Goal: Use online tool/utility: Utilize a website feature to perform a specific function

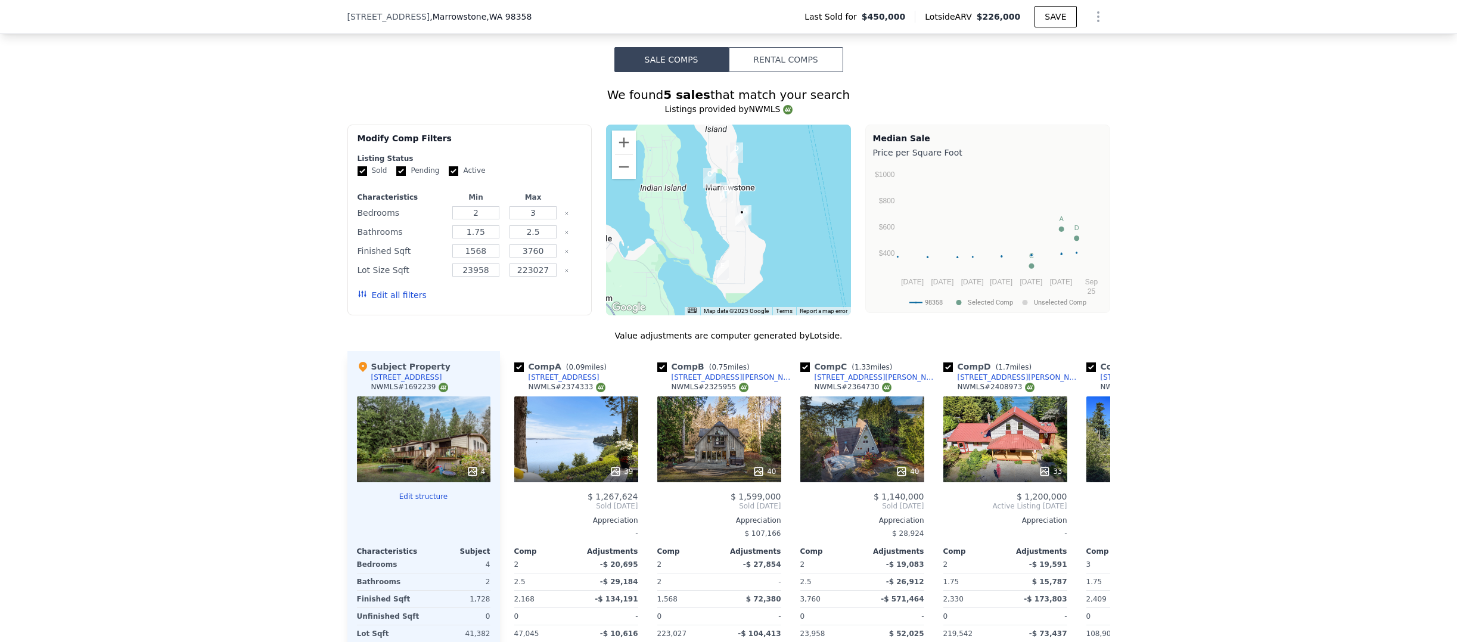
scroll to position [1040, 0]
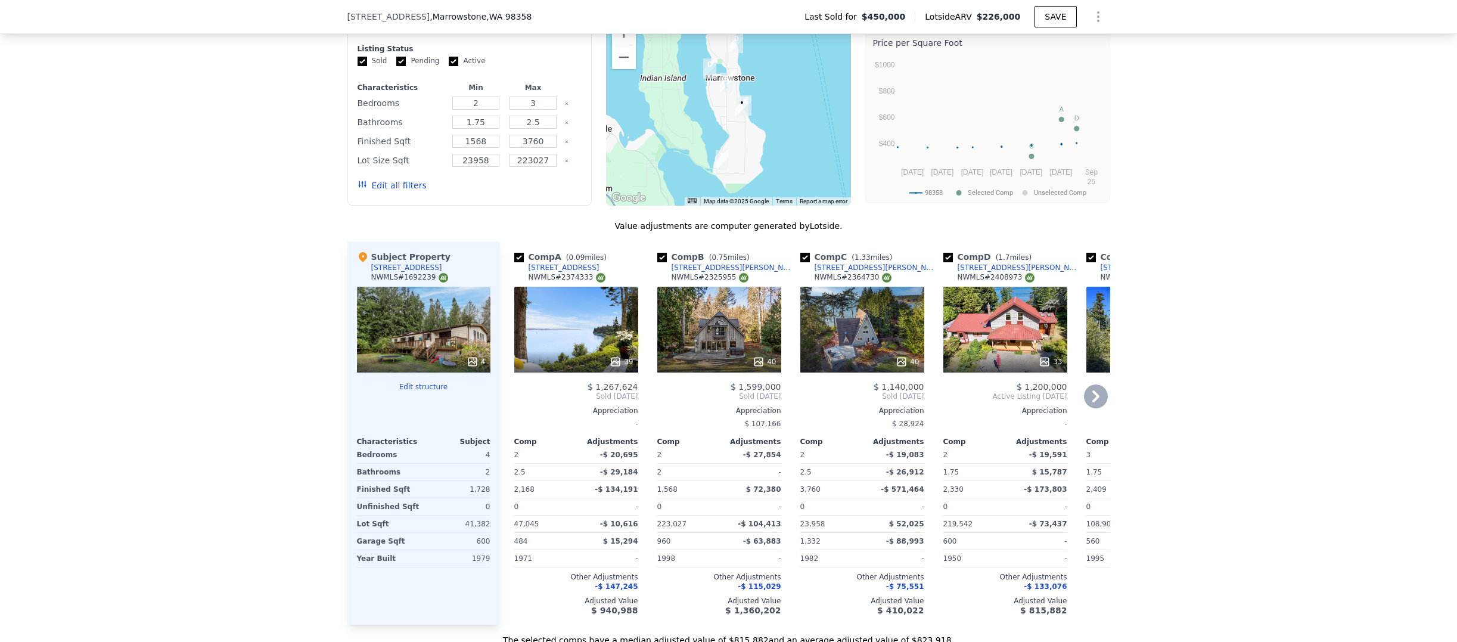
click at [1093, 402] on icon at bounding box center [1096, 396] width 7 height 12
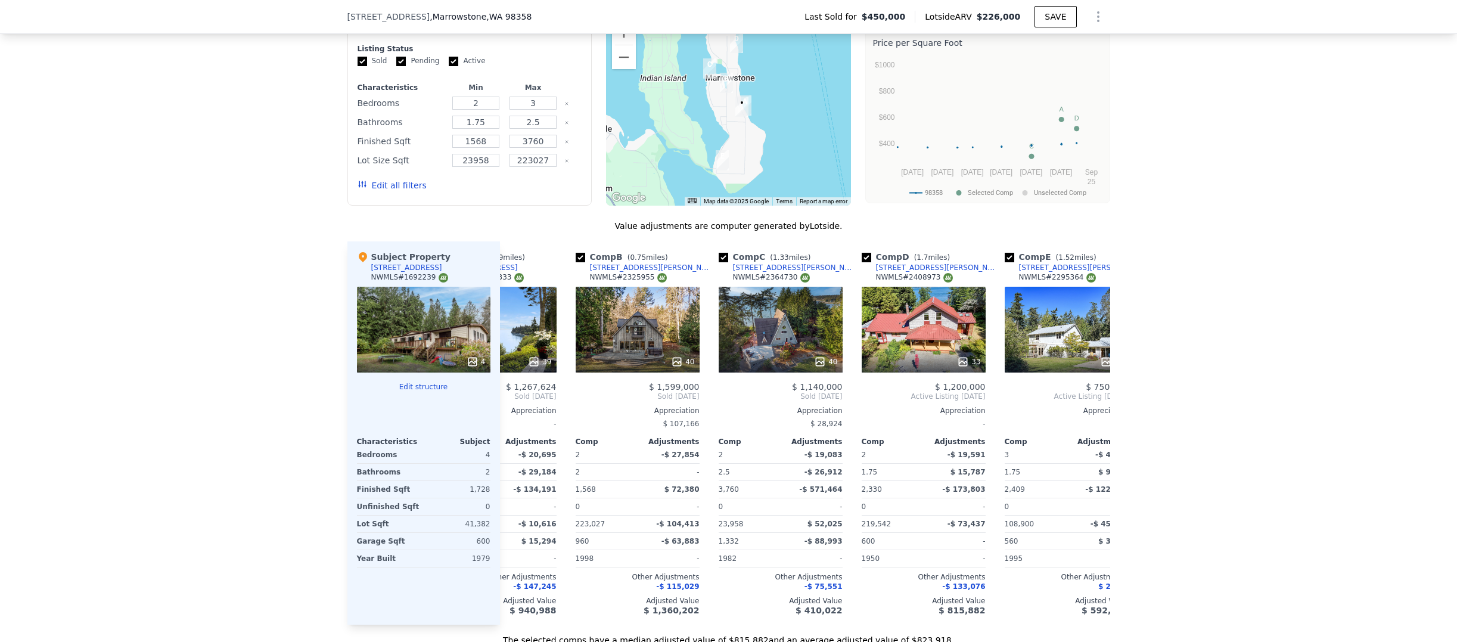
scroll to position [0, 134]
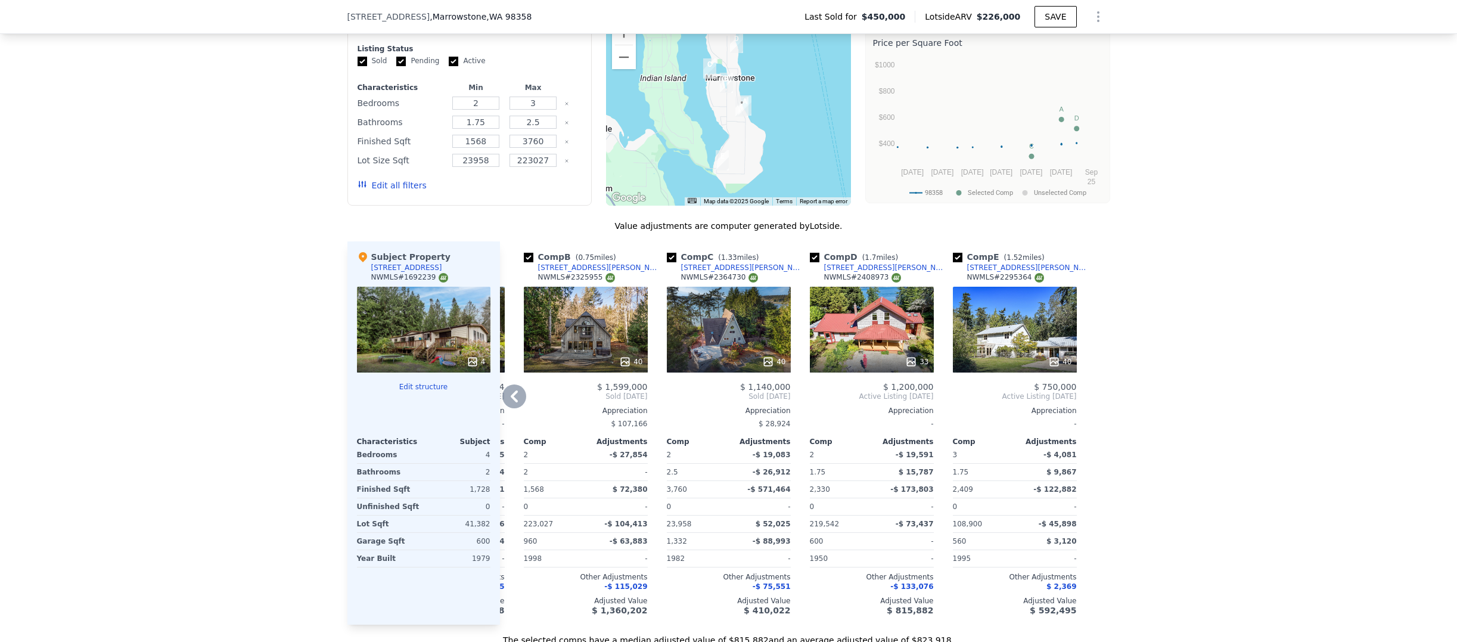
click at [504, 407] on icon at bounding box center [514, 396] width 24 height 24
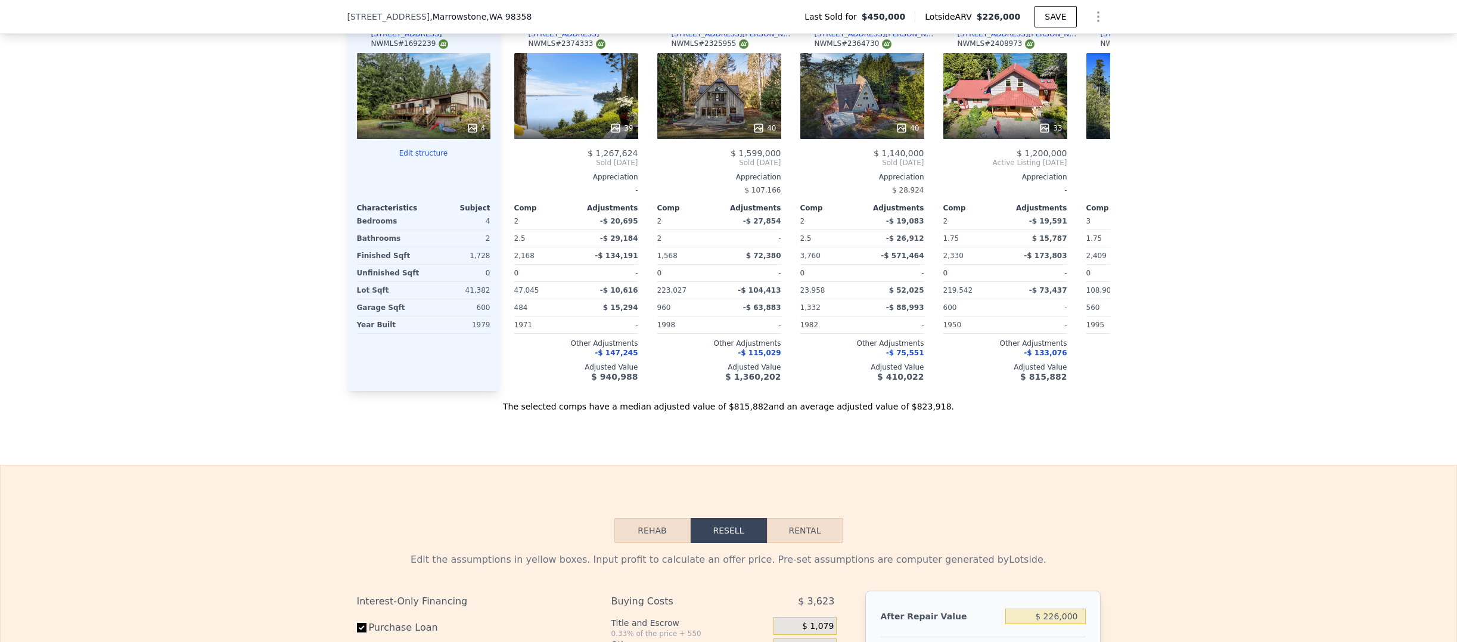
scroll to position [1506, 0]
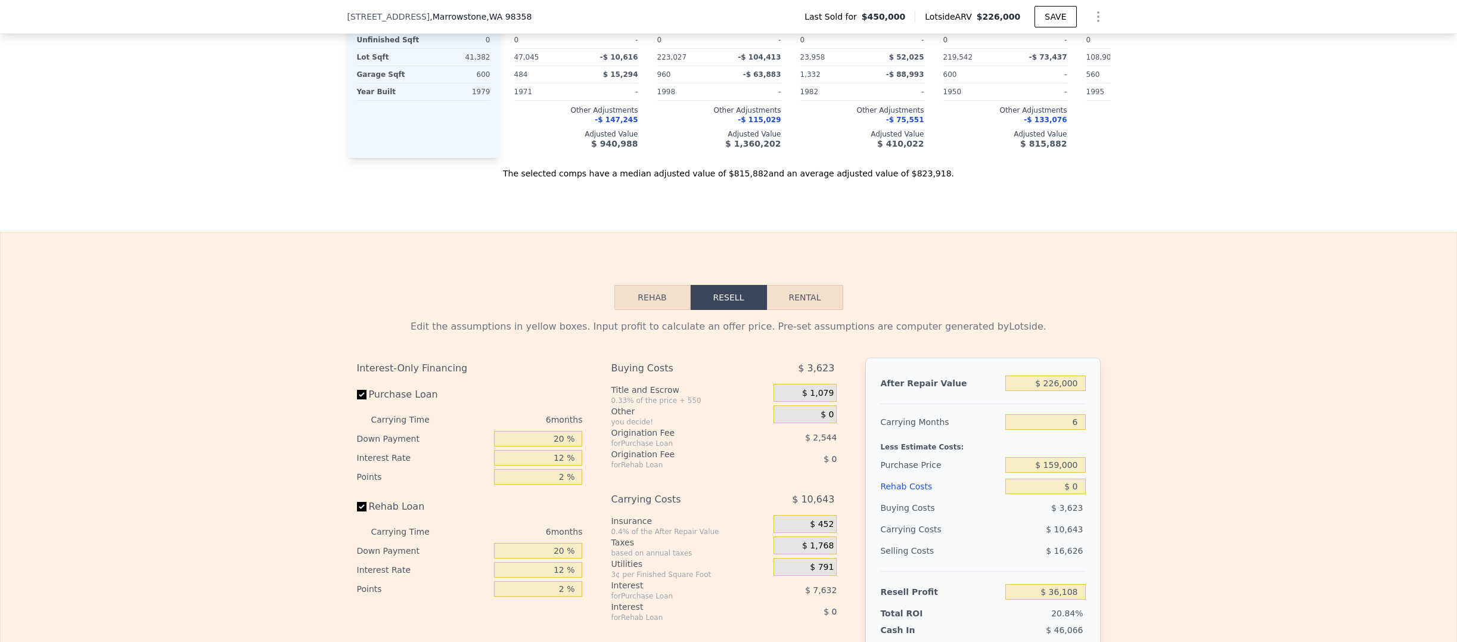
click at [651, 327] on div "Edit the assumptions in yellow boxes. Input profit to calculate an offer price.…" at bounding box center [729, 531] width 763 height 443
click at [651, 310] on button "Rehab" at bounding box center [653, 297] width 76 height 25
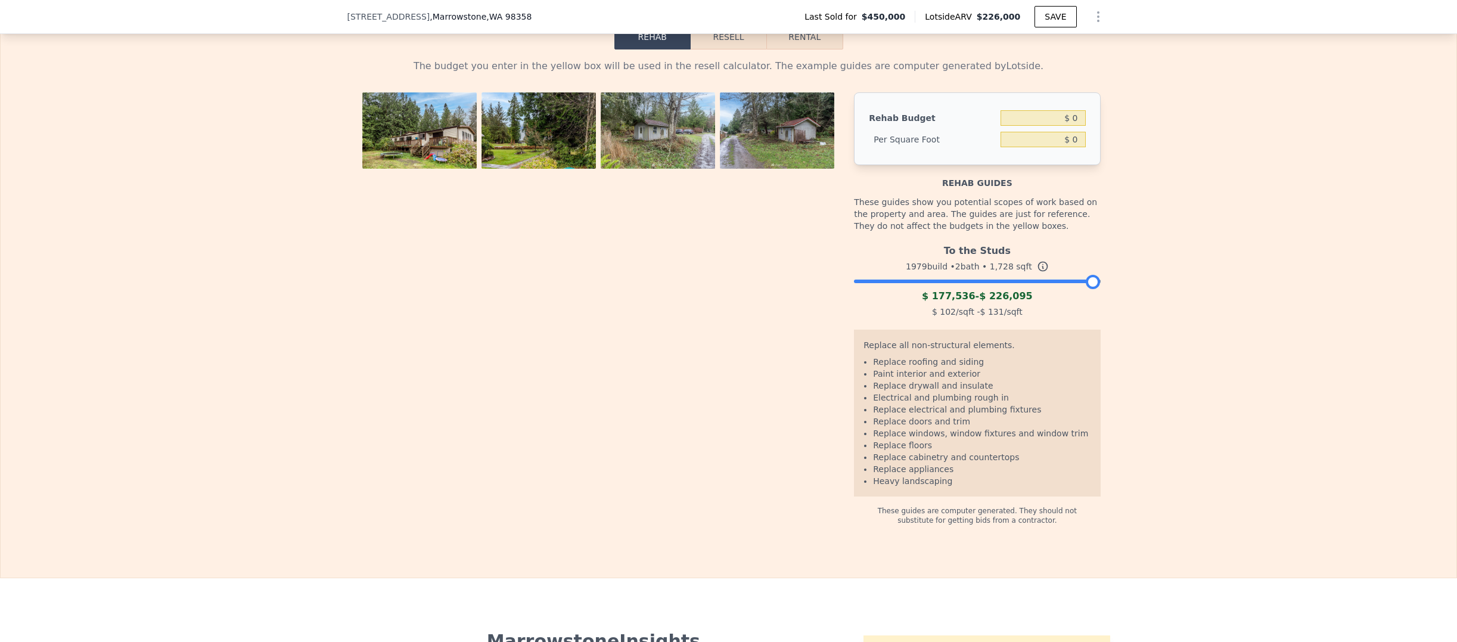
scroll to position [1557, 0]
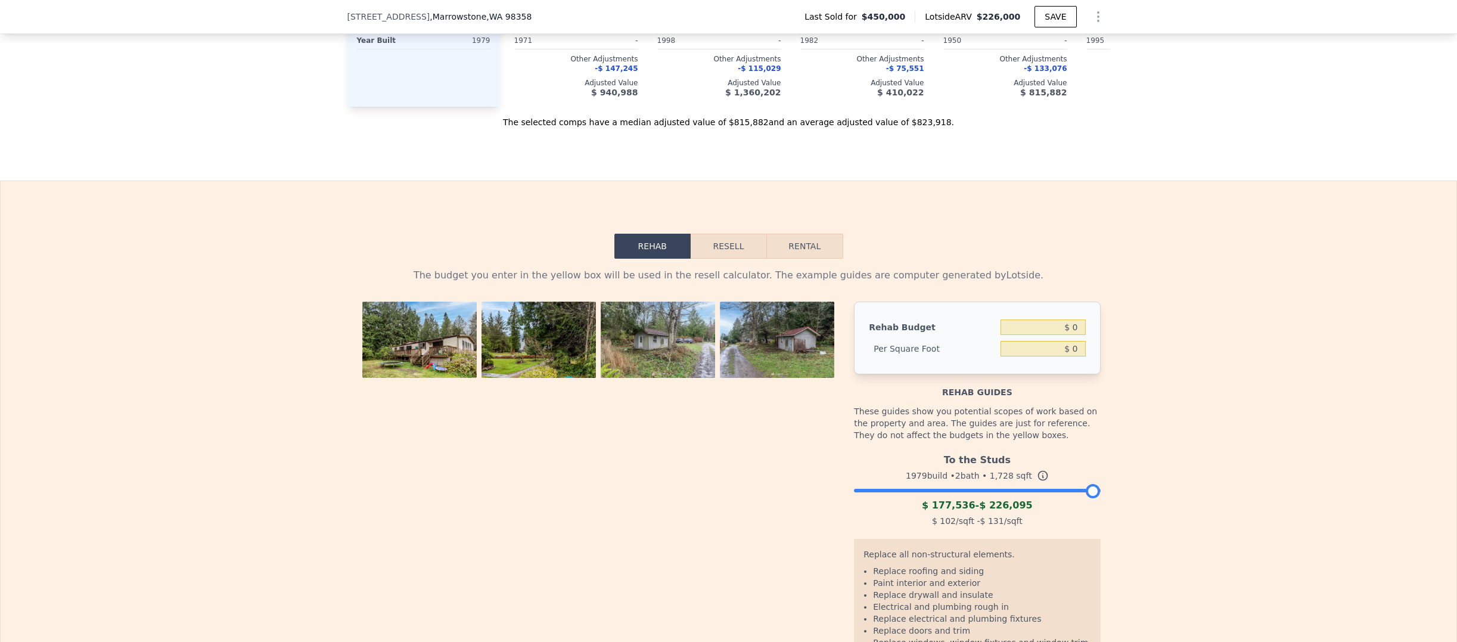
click at [733, 259] on button "Resell" at bounding box center [729, 246] width 76 height 25
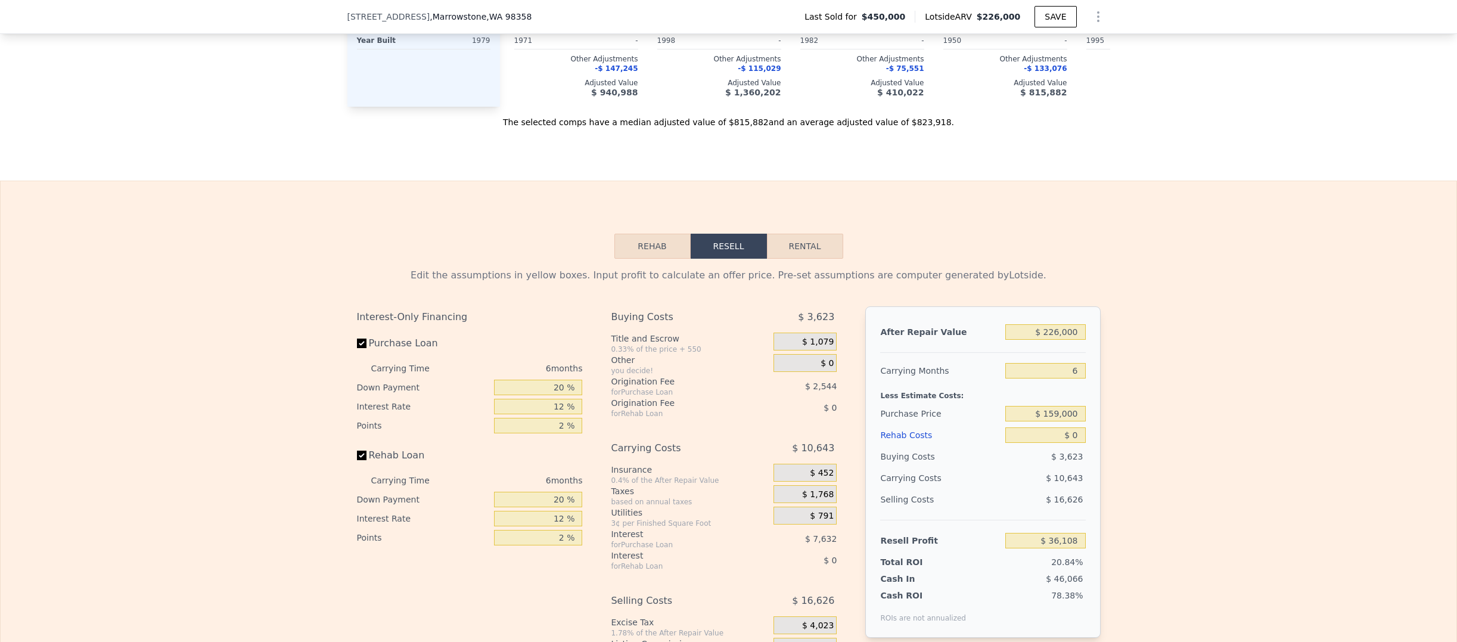
click at [647, 259] on button "Rehab" at bounding box center [653, 246] width 76 height 25
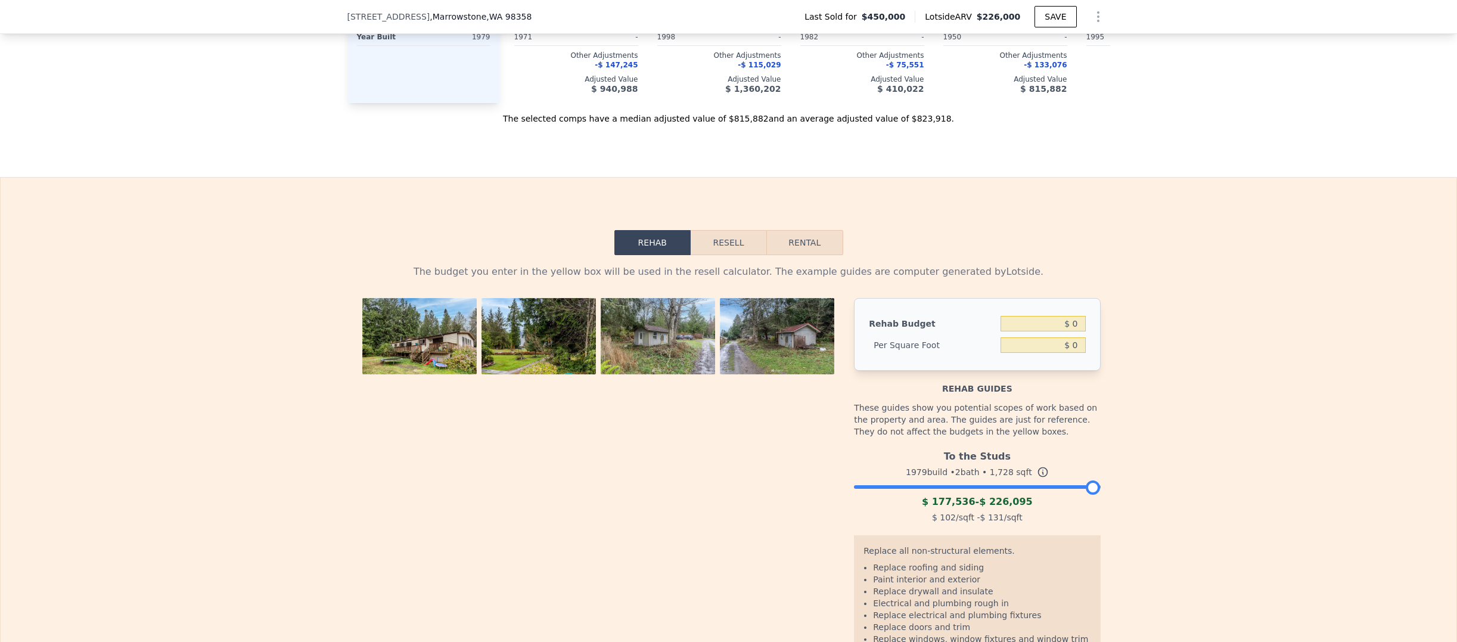
scroll to position [1724, 0]
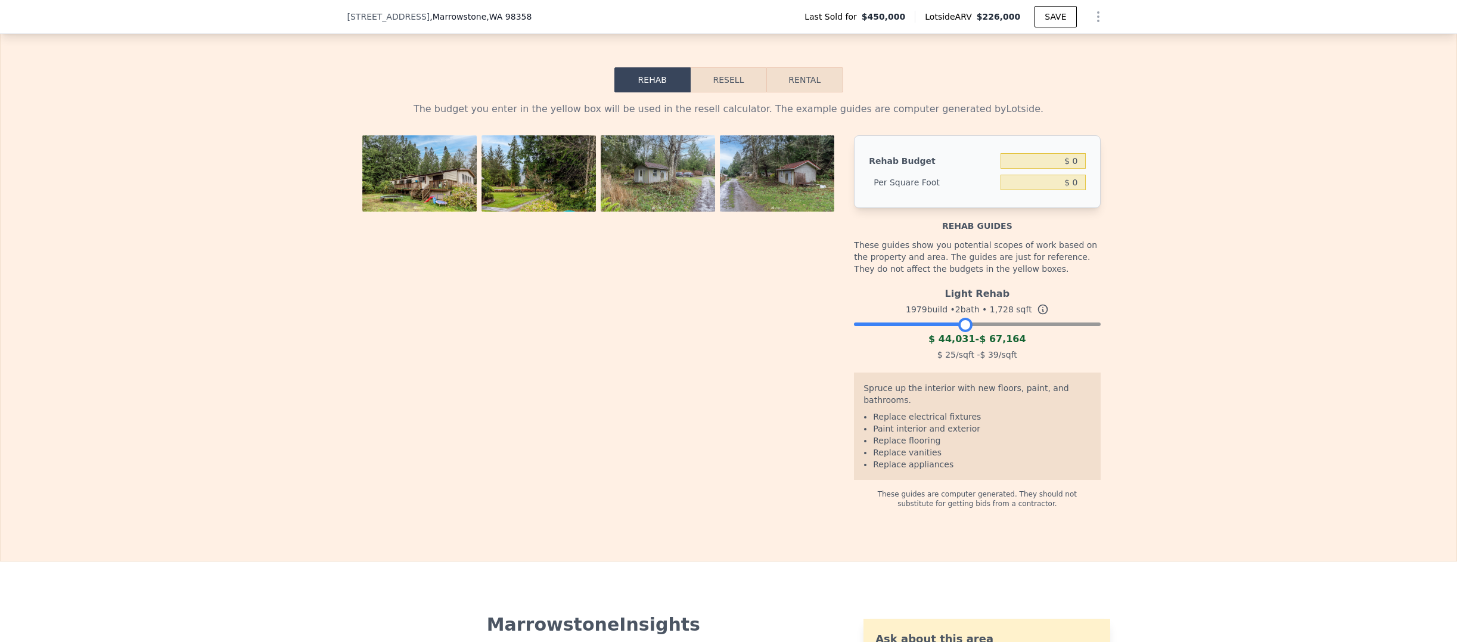
drag, startPoint x: 1062, startPoint y: 344, endPoint x: 959, endPoint y: 346, distance: 102.5
click at [959, 332] on div at bounding box center [965, 325] width 14 height 14
click at [820, 383] on div at bounding box center [603, 321] width 493 height 373
click at [709, 92] on button "Resell" at bounding box center [729, 79] width 76 height 25
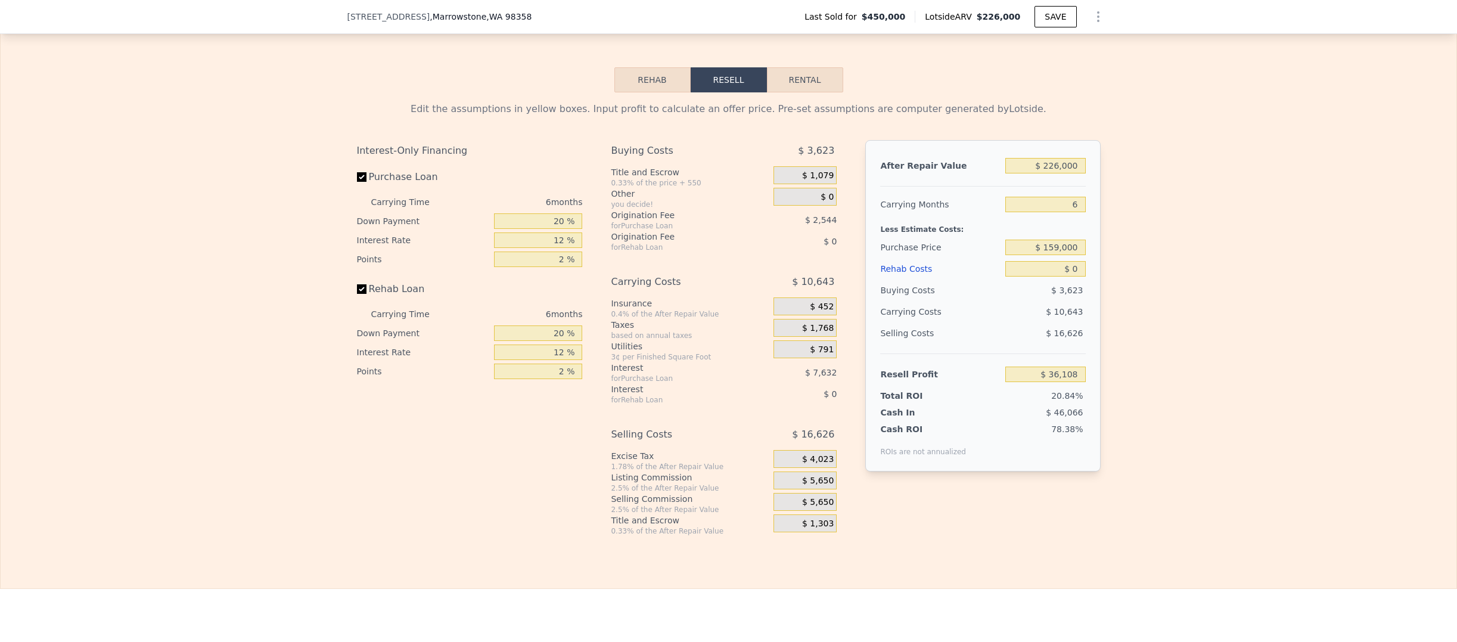
click at [811, 92] on button "Rental" at bounding box center [805, 79] width 76 height 25
select select "30"
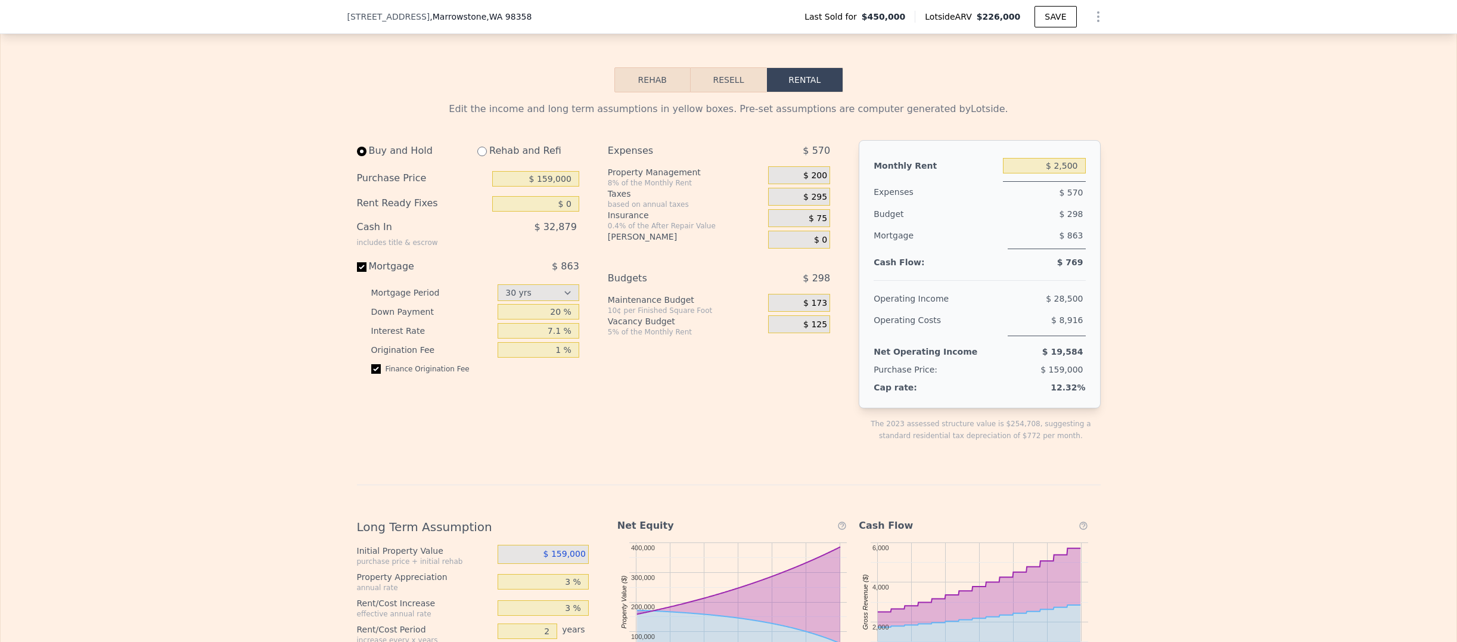
click at [724, 92] on button "Resell" at bounding box center [729, 79] width 76 height 25
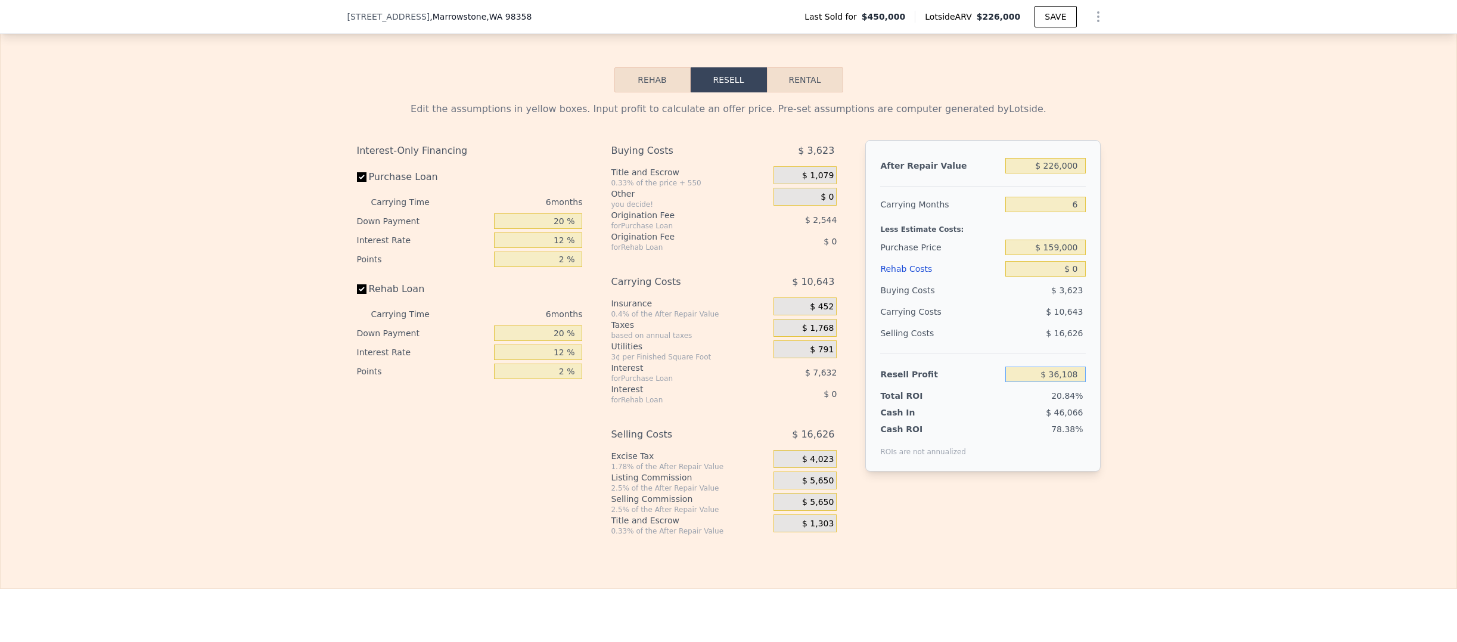
click at [1029, 382] on input "$ 36,108" at bounding box center [1046, 374] width 80 height 15
click at [1196, 375] on div "Edit the assumptions in yellow boxes. Input profit to calculate an offer price.…" at bounding box center [729, 313] width 1456 height 443
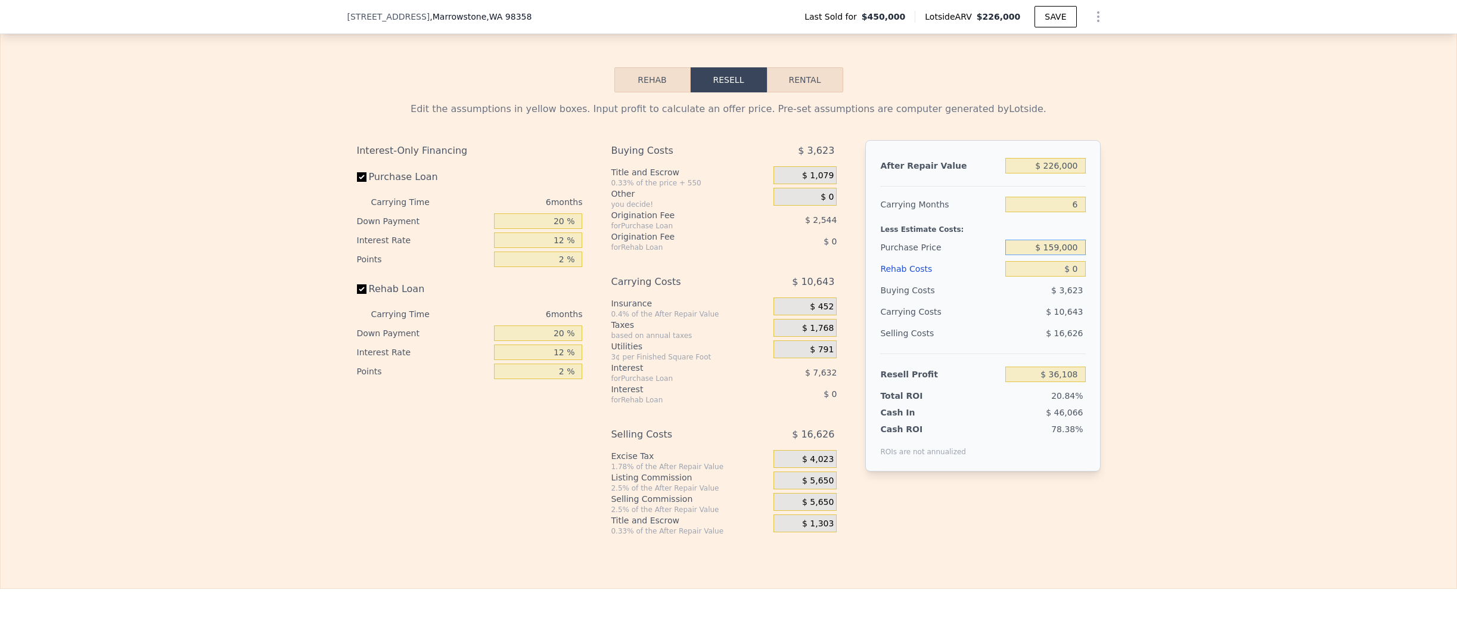
drag, startPoint x: 1031, startPoint y: 263, endPoint x: 1106, endPoint y: 274, distance: 76.0
click at [1106, 274] on div "Edit the assumptions in yellow boxes. Input profit to calculate an offer price.…" at bounding box center [729, 313] width 1456 height 443
click at [1117, 280] on div "Edit the assumptions in yellow boxes. Input profit to calculate an offer price.…" at bounding box center [729, 313] width 1456 height 443
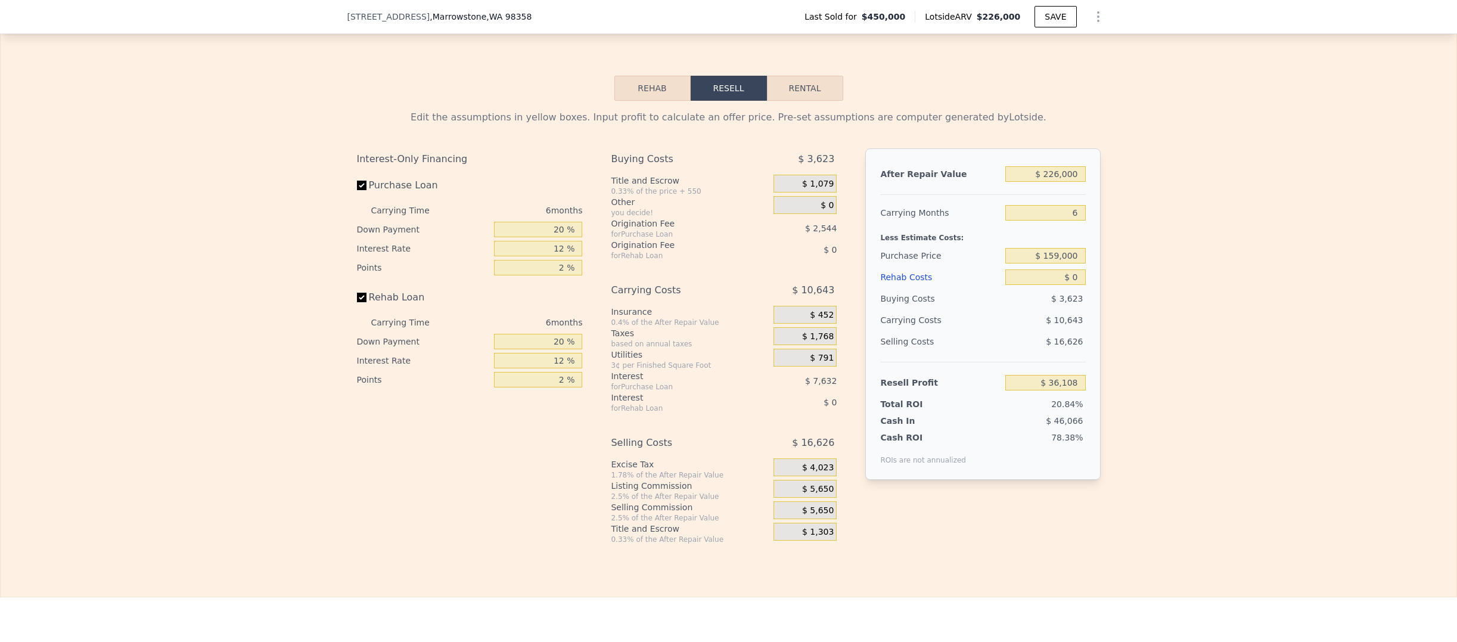
scroll to position [1560, 0]
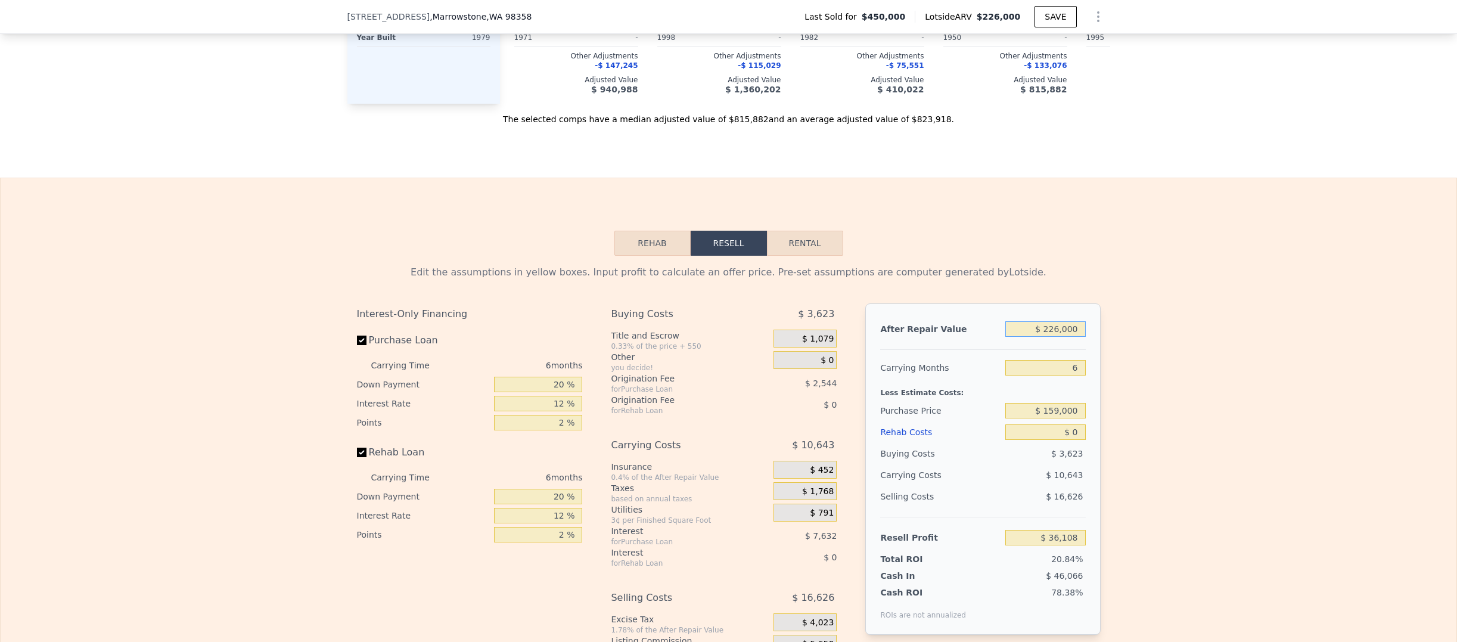
click at [1046, 337] on input "$ 226,000" at bounding box center [1046, 328] width 80 height 15
click at [1189, 376] on div "Edit the assumptions in yellow boxes. Input profit to calculate an offer price.…" at bounding box center [729, 477] width 1456 height 443
drag, startPoint x: 1044, startPoint y: 429, endPoint x: 1085, endPoint y: 429, distance: 41.1
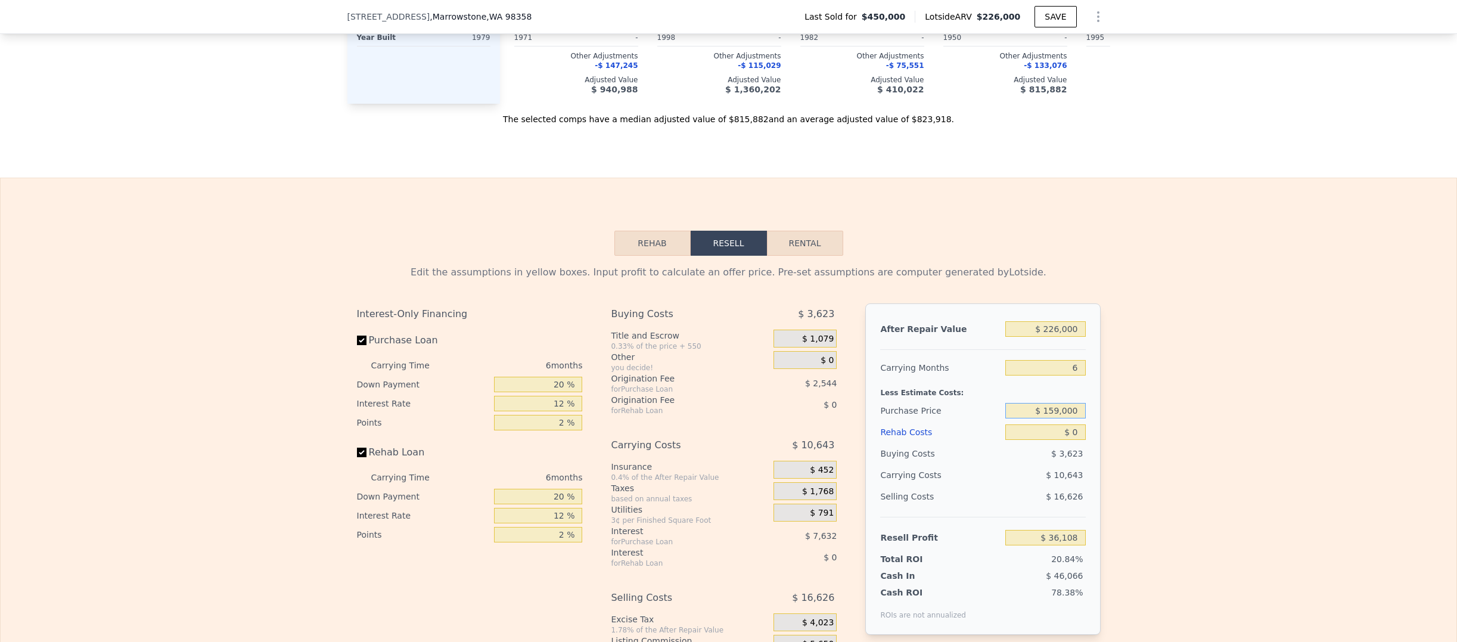
click at [1085, 429] on div "After Repair Value $ 226,000 Carrying Months 6 Less Estimate Costs: Purchase Pr…" at bounding box center [982, 468] width 235 height 331
click at [1095, 429] on div "After Repair Value $ 226,000 Carrying Months 6 Less Estimate Costs: Purchase Pr…" at bounding box center [982, 468] width 235 height 331
drag, startPoint x: 1045, startPoint y: 429, endPoint x: 1081, endPoint y: 427, distance: 36.4
click at [1081, 427] on div "After Repair Value $ 226,000 Carrying Months 6 Less Estimate Costs: Purchase Pr…" at bounding box center [982, 468] width 235 height 331
drag, startPoint x: 1079, startPoint y: 427, endPoint x: 1019, endPoint y: 424, distance: 60.8
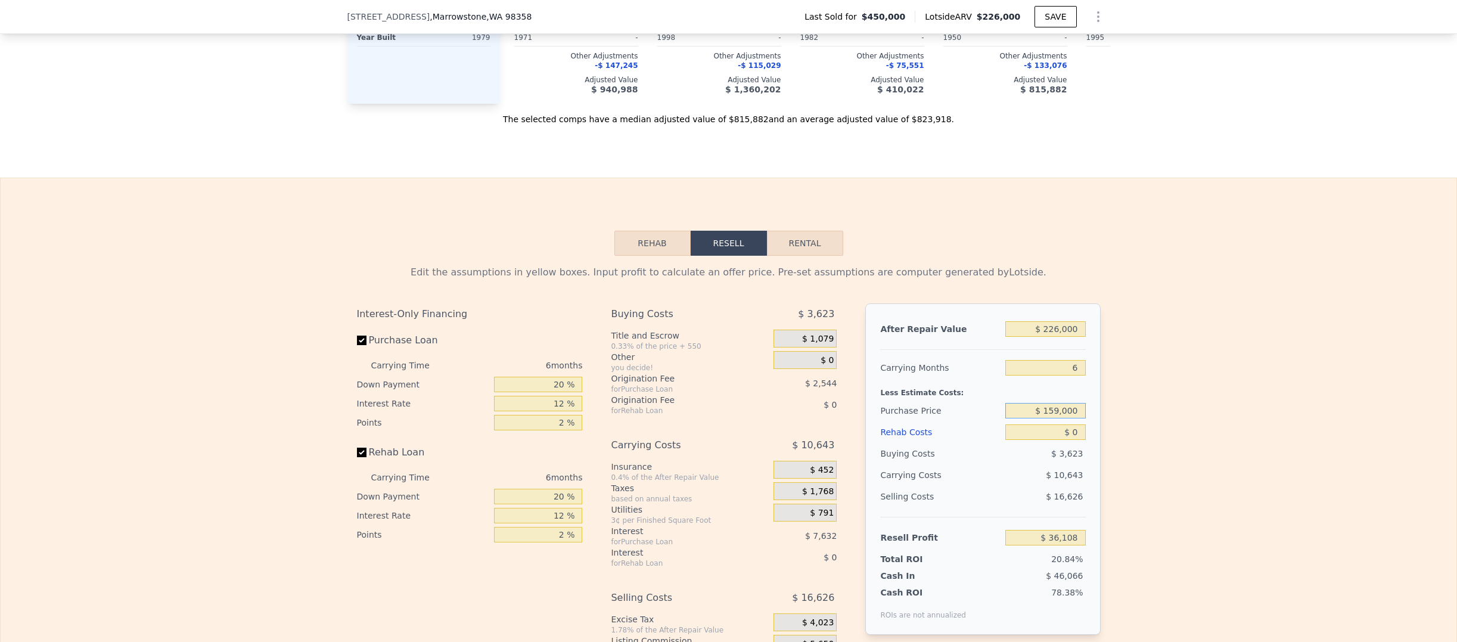
click at [1021, 418] on input "$ 159,000" at bounding box center [1046, 410] width 80 height 15
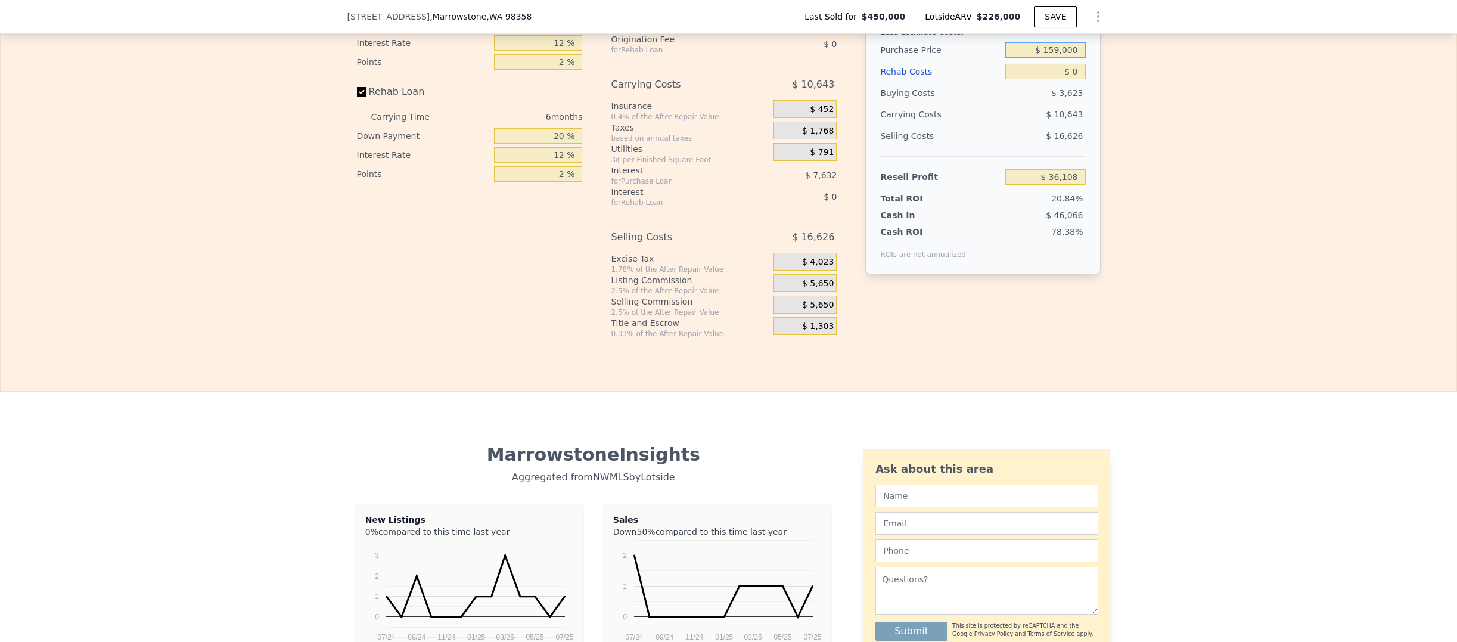
scroll to position [1529, 0]
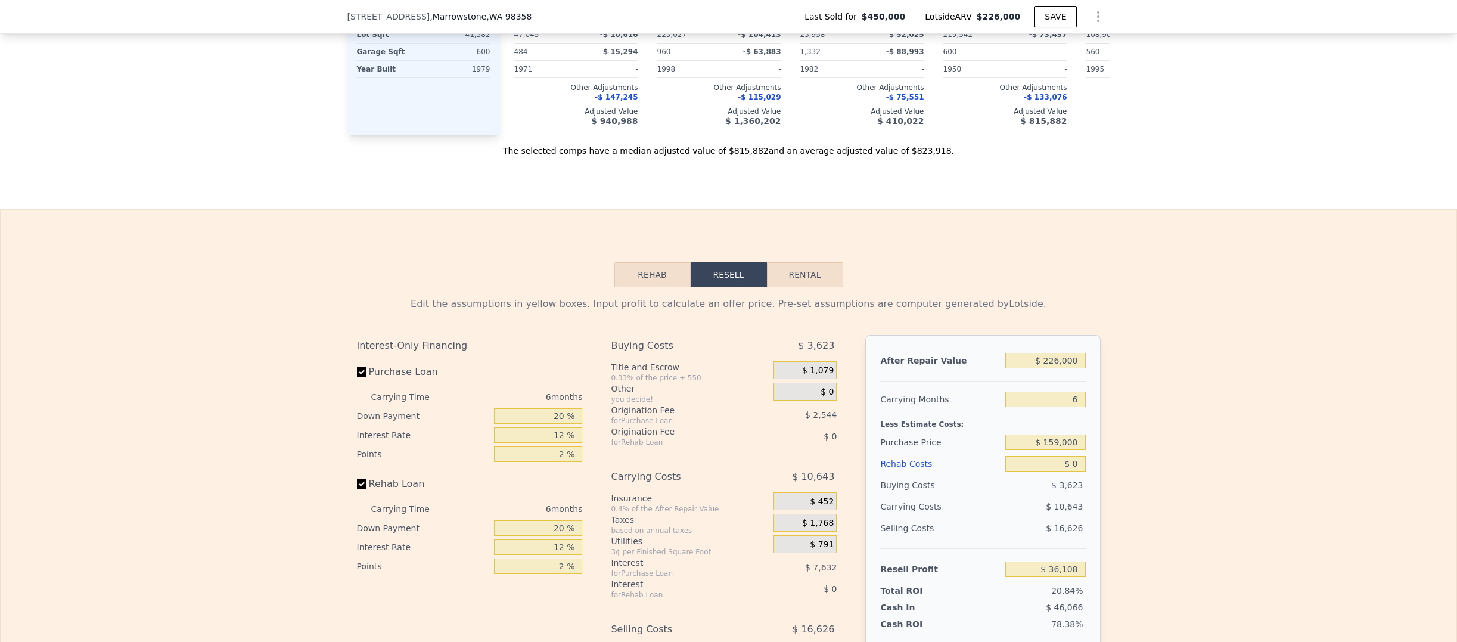
click at [1170, 477] on div "Edit the assumptions in yellow boxes. Input profit to calculate an offer price.…" at bounding box center [729, 508] width 1456 height 443
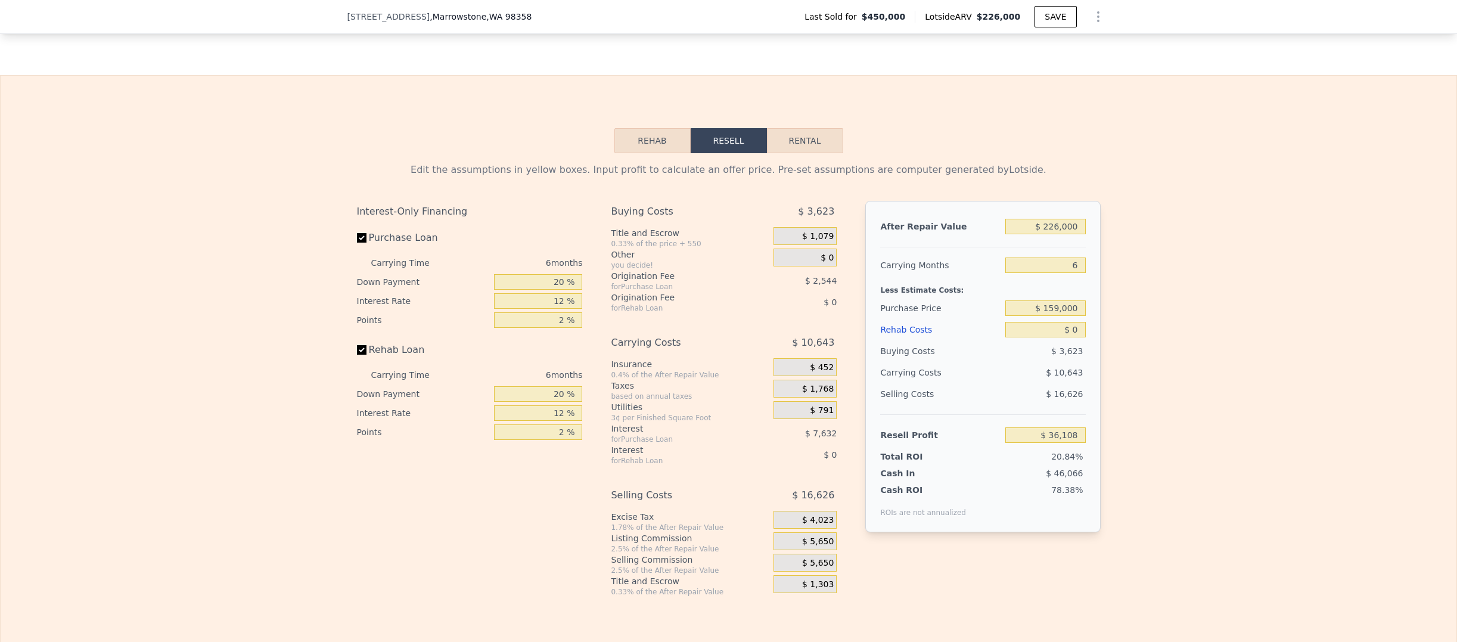
scroll to position [1756, 0]
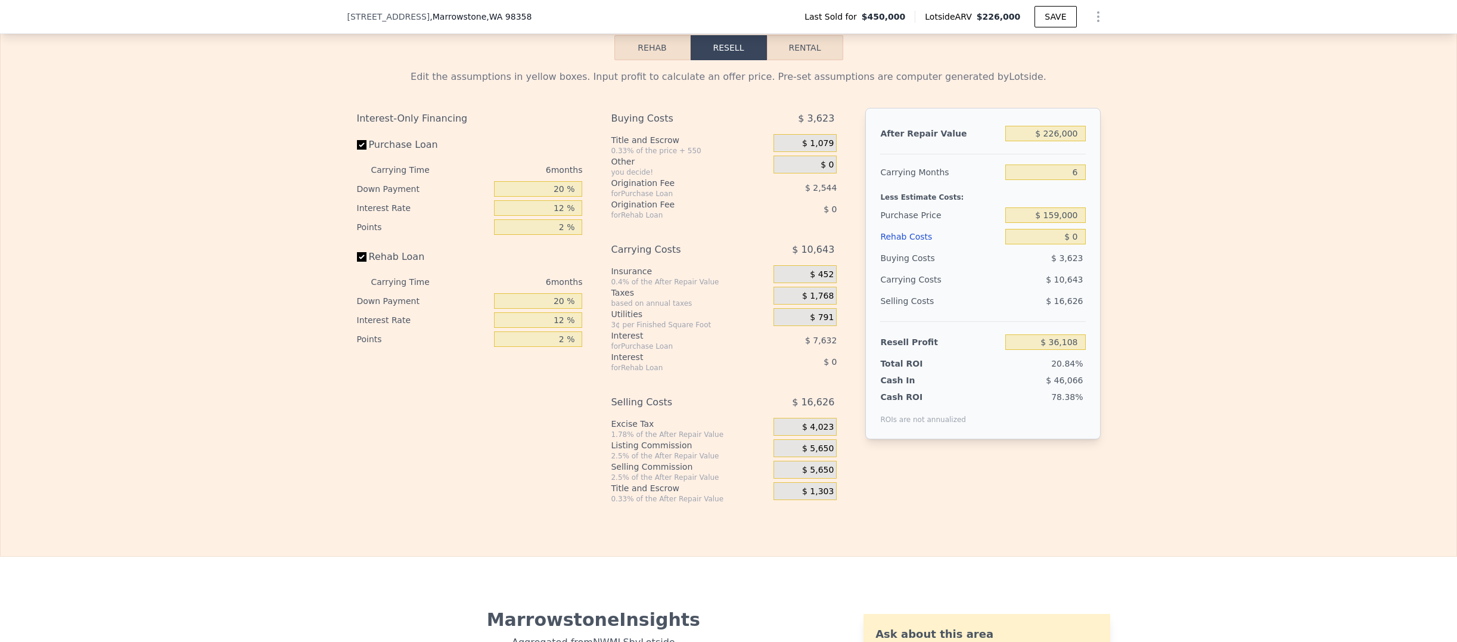
click at [1045, 247] on div "$ 0" at bounding box center [1046, 236] width 80 height 21
click at [1047, 244] on input "$ 0" at bounding box center [1046, 236] width 80 height 15
type input "$ 30"
type input "$ 36,078"
type input "$ 300"
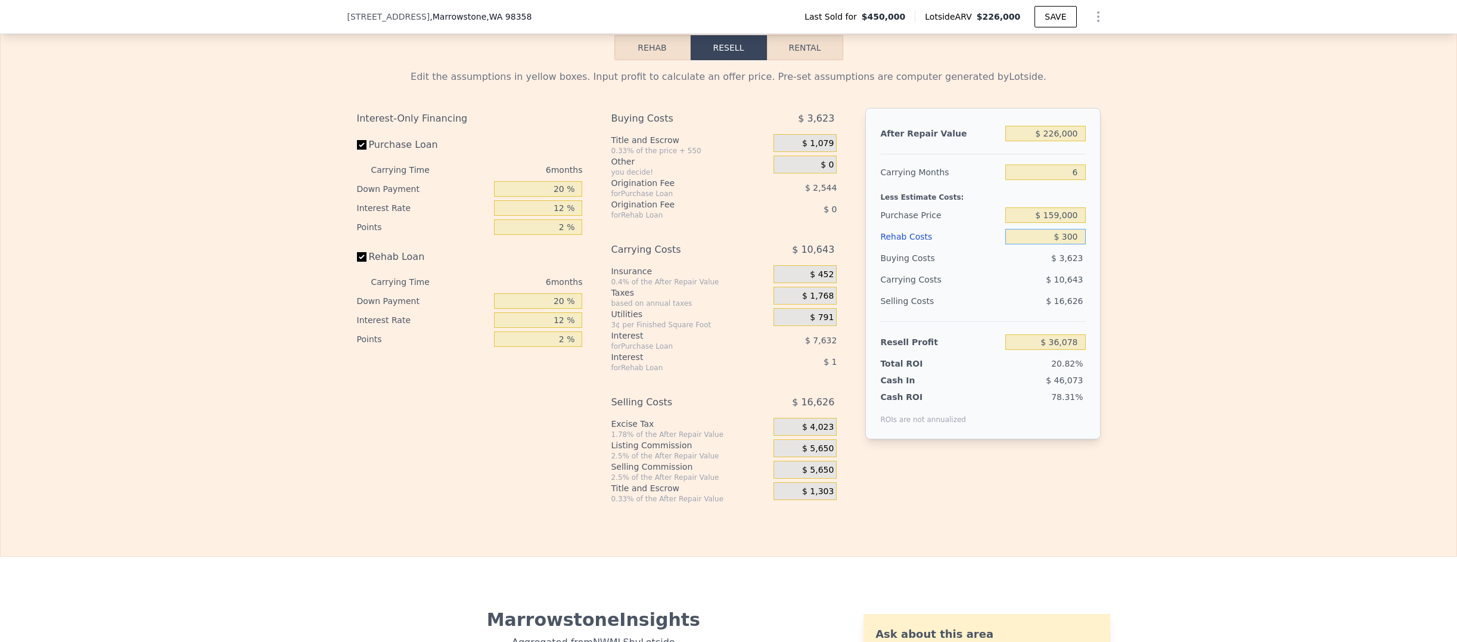
type input "$ 35,791"
type input "$ 3,000"
type input "$ 32,916"
type input "$ 30,000"
type input "$ 4,188"
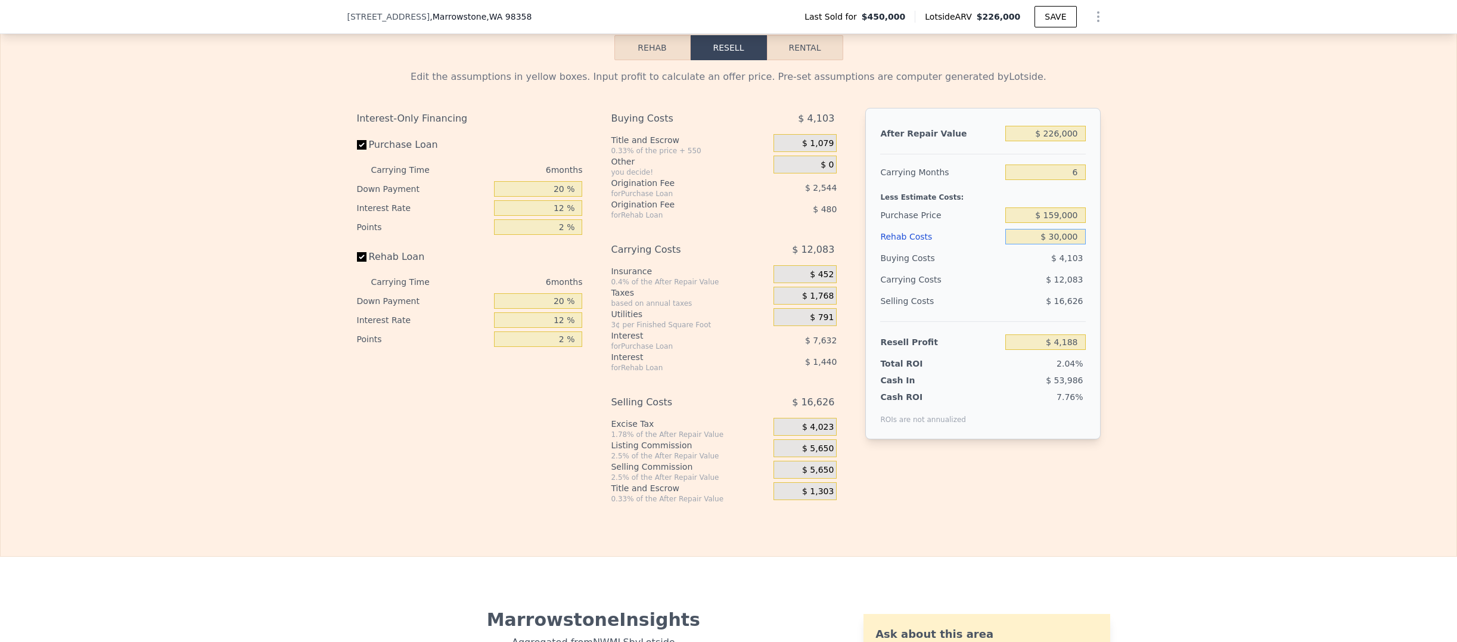
type input "$ 30,000"
click at [1186, 259] on div "Edit the assumptions in yellow boxes. Input profit to calculate an offer price.…" at bounding box center [729, 281] width 1456 height 443
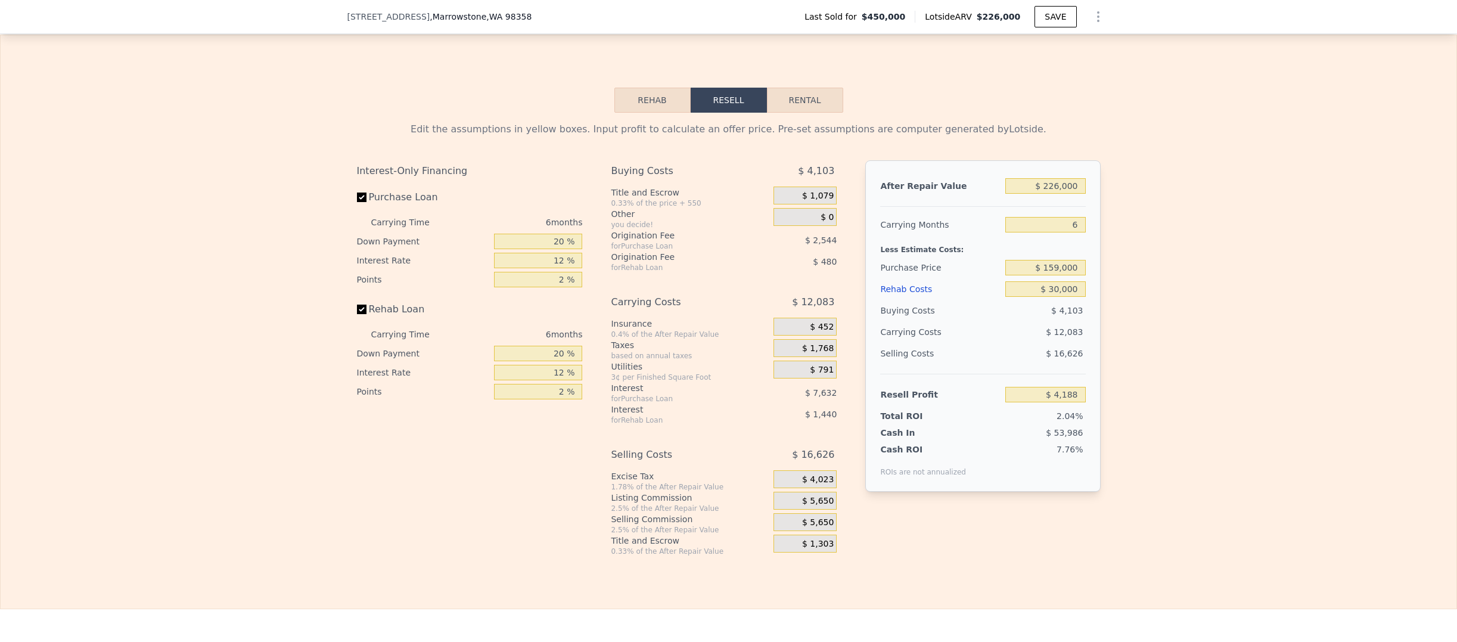
scroll to position [1559, 0]
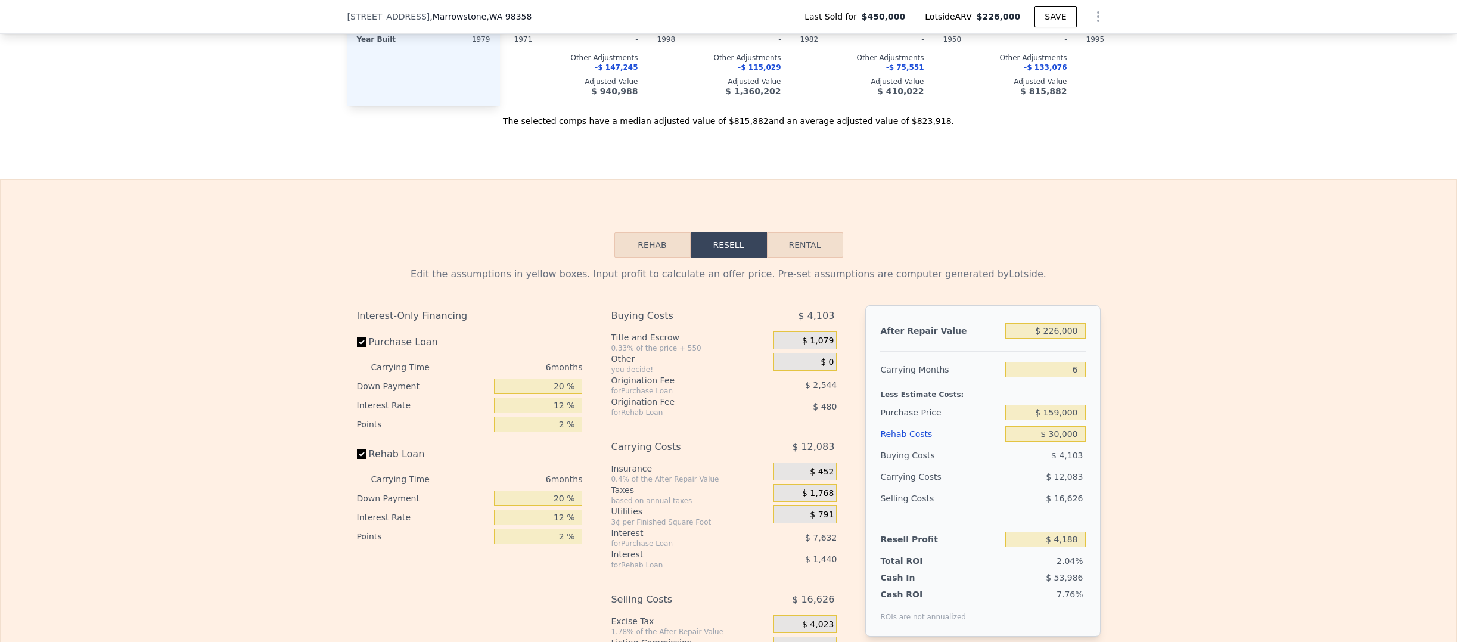
click at [656, 257] on button "Rehab" at bounding box center [653, 244] width 76 height 25
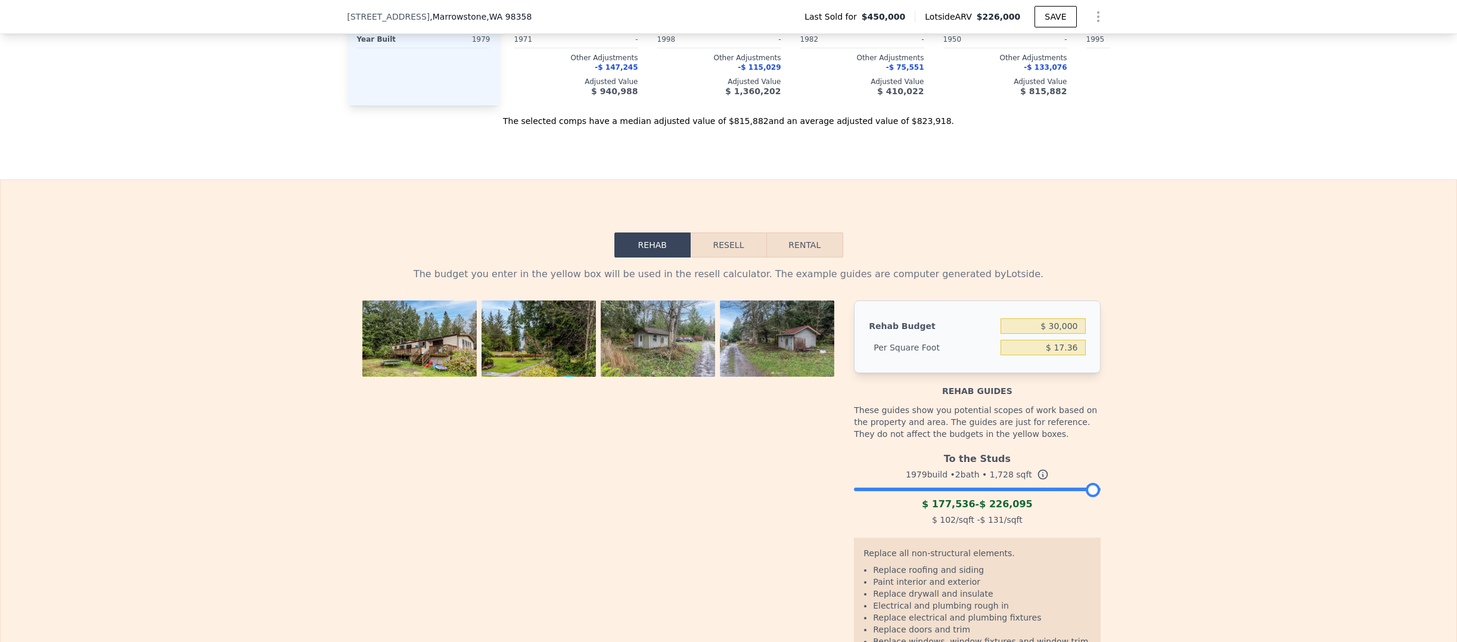
click at [706, 257] on button "Resell" at bounding box center [729, 244] width 76 height 25
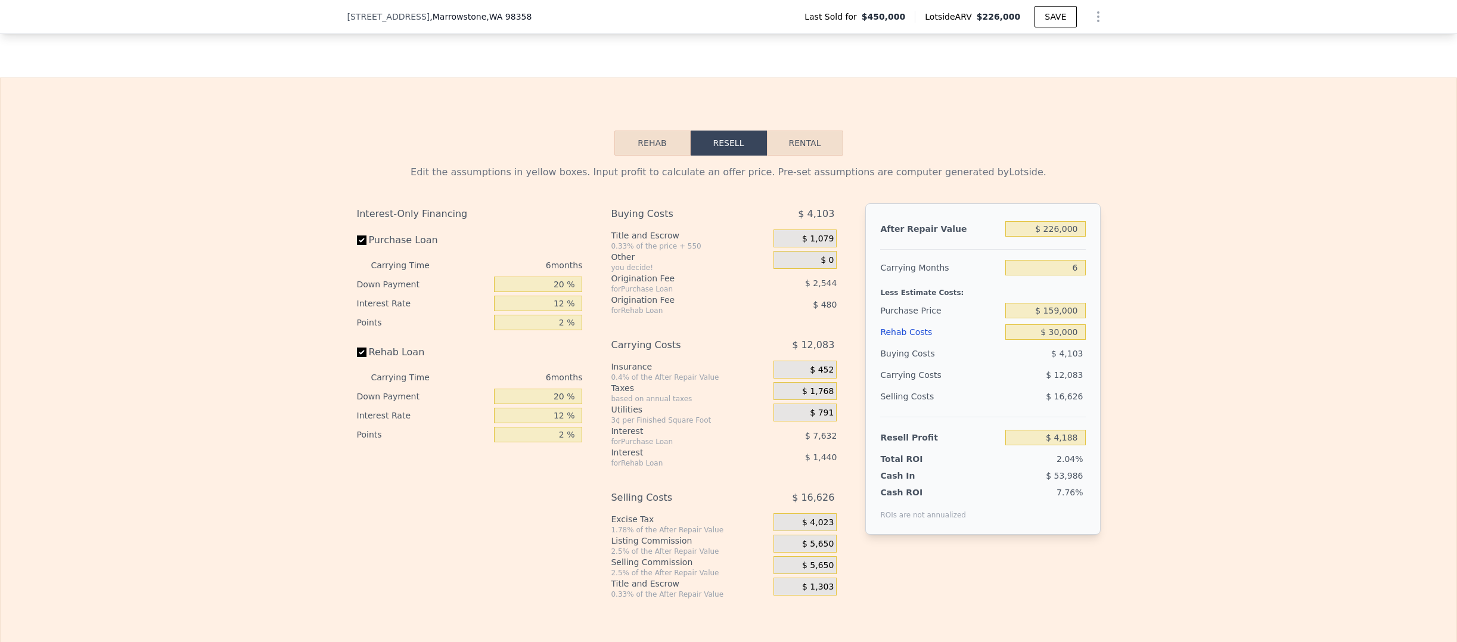
scroll to position [1659, 0]
click at [547, 388] on div "6 months" at bounding box center [518, 378] width 129 height 19
click at [1237, 502] on div "Edit the assumptions in yellow boxes. Input profit to calculate an offer price.…" at bounding box center [729, 378] width 1456 height 443
click at [541, 528] on div "Interest-Only Financing Purchase Loan Carrying Time 6 months Down Payment 20 % …" at bounding box center [474, 402] width 235 height 396
click at [980, 365] on div "Buying Costs" at bounding box center [940, 354] width 120 height 21
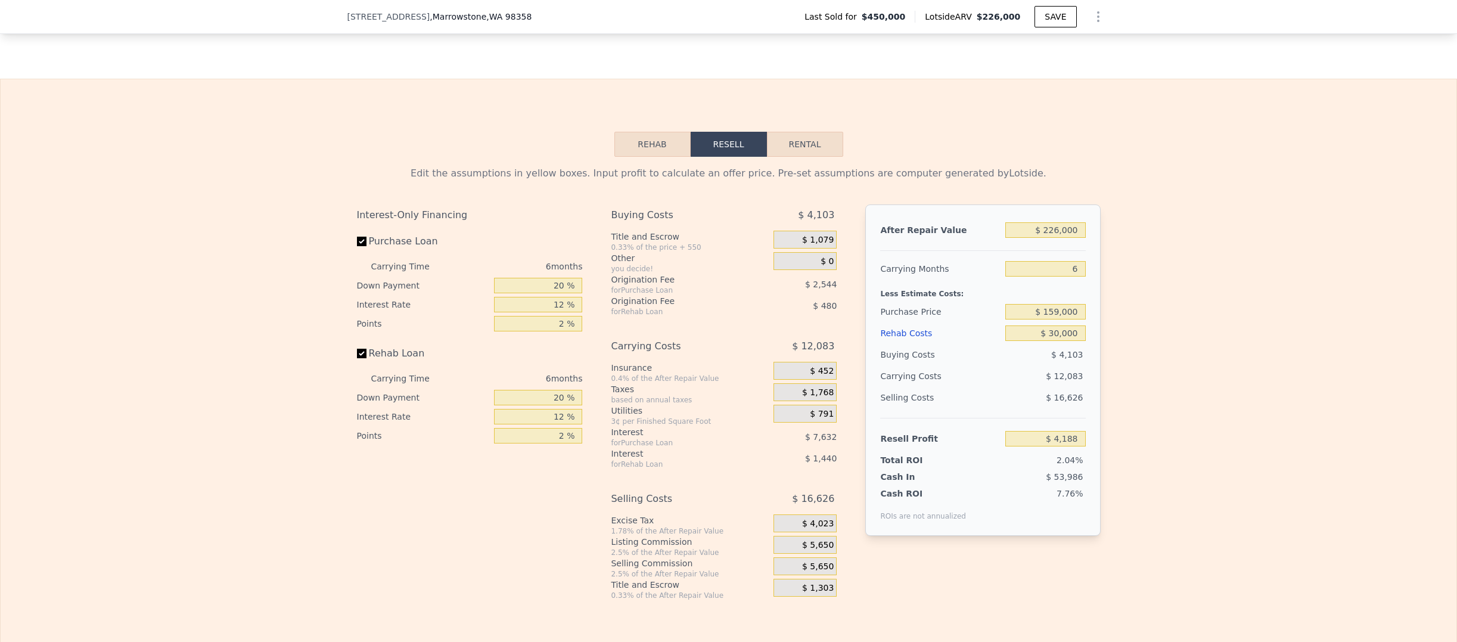
click at [664, 157] on button "Rehab" at bounding box center [653, 144] width 76 height 25
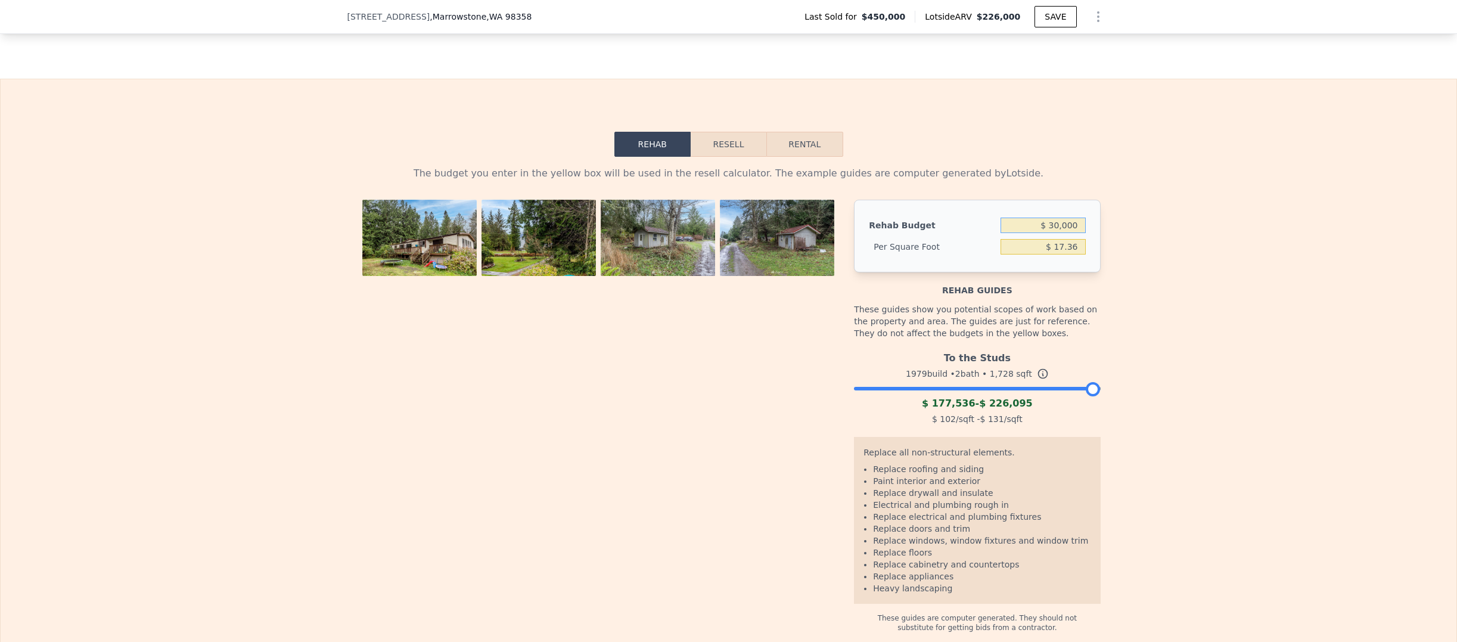
click at [1042, 233] on input "$ 30,000" at bounding box center [1043, 225] width 85 height 15
click at [1164, 374] on div "The budget you enter in the yellow box will be used in the resell calculator. T…" at bounding box center [729, 395] width 1456 height 476
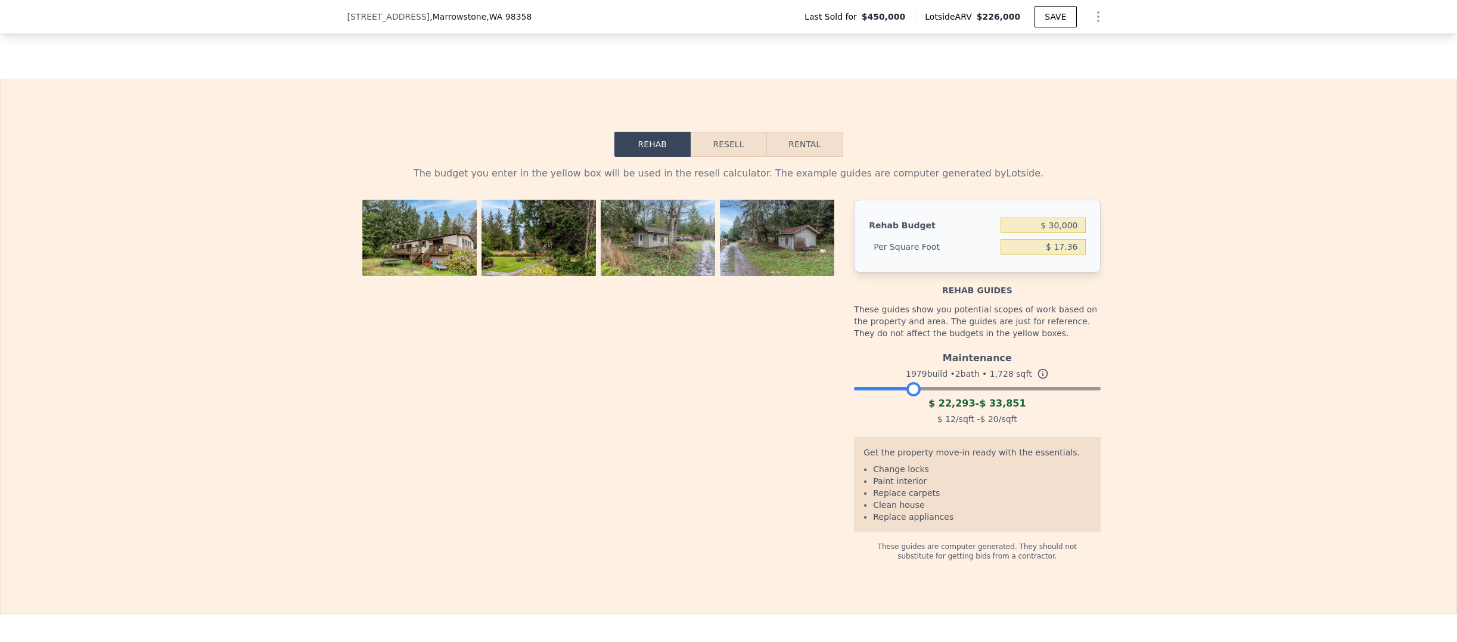
drag, startPoint x: 1085, startPoint y: 405, endPoint x: 905, endPoint y: 412, distance: 180.7
click at [907, 396] on div at bounding box center [914, 389] width 14 height 14
